Goal: Information Seeking & Learning: Learn about a topic

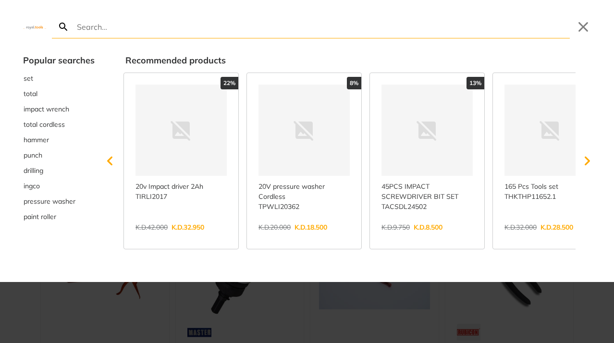
click at [30, 78] on span "set" at bounding box center [29, 79] width 10 height 10
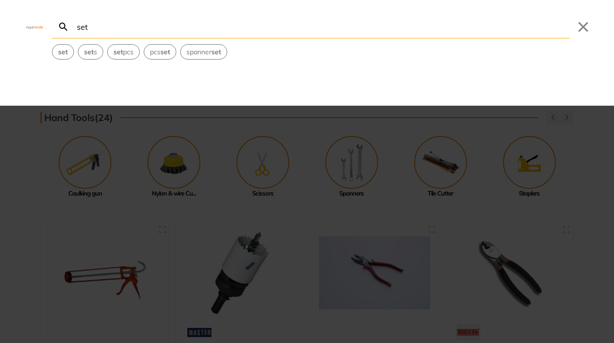
click at [47, 65] on div "set Search set Submit Close set set s set pcs pcs set spanner set" at bounding box center [307, 53] width 614 height 106
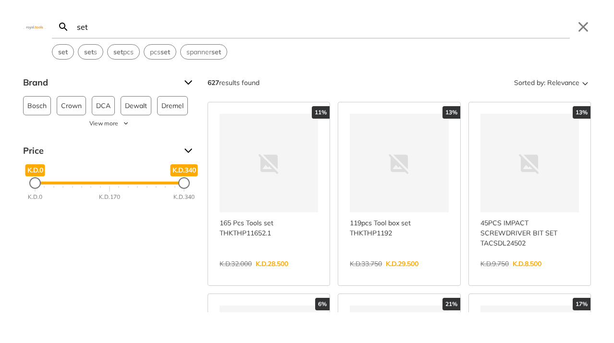
click at [144, 107] on span "Dewalt" at bounding box center [136, 106] width 22 height 18
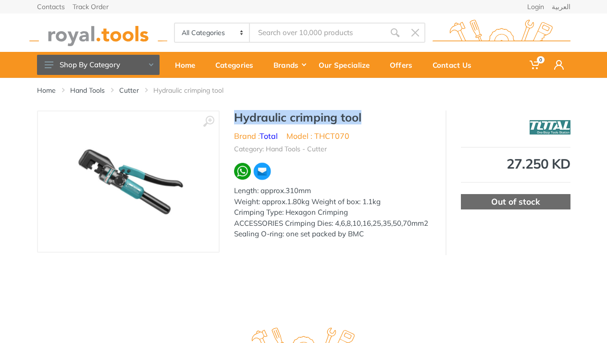
drag, startPoint x: 238, startPoint y: 115, endPoint x: 364, endPoint y: 121, distance: 126.0
click at [364, 121] on h1 "Hydraulic crimping tool" at bounding box center [332, 118] width 197 height 14
copy h1 "Hydraulic crimping tool"
